Goal: Navigation & Orientation: Go to known website

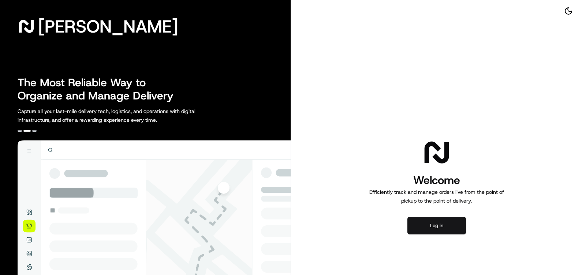
click at [438, 224] on button "Log in" at bounding box center [436, 226] width 59 height 18
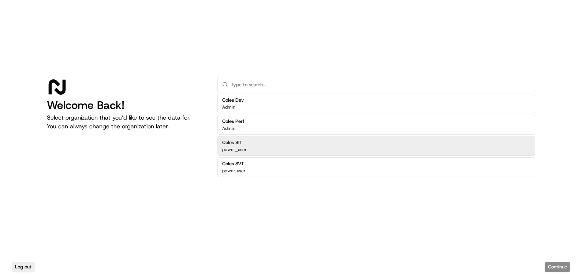
click at [264, 148] on div "Coles SIT power_user" at bounding box center [376, 146] width 318 height 20
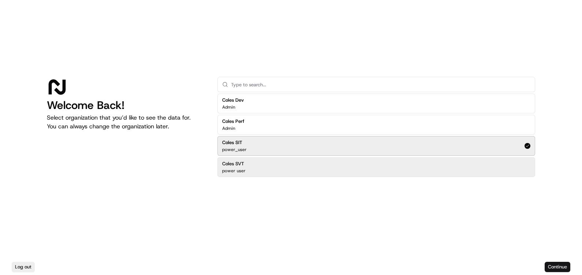
click at [558, 266] on button "Continue" at bounding box center [558, 267] width 26 height 10
